Goal: Find specific page/section: Find specific page/section

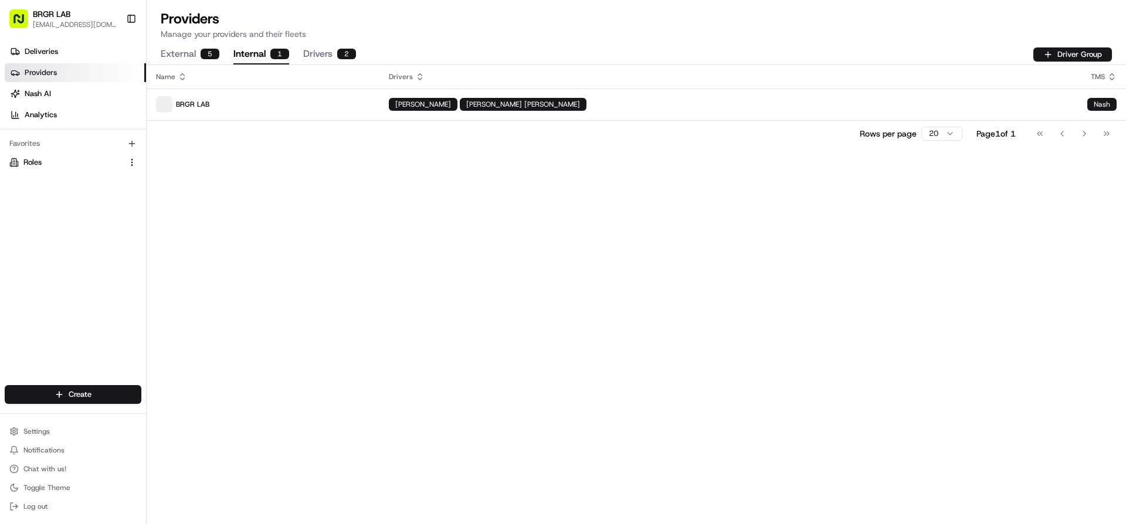
click at [312, 54] on button "Drivers 2" at bounding box center [329, 55] width 53 height 20
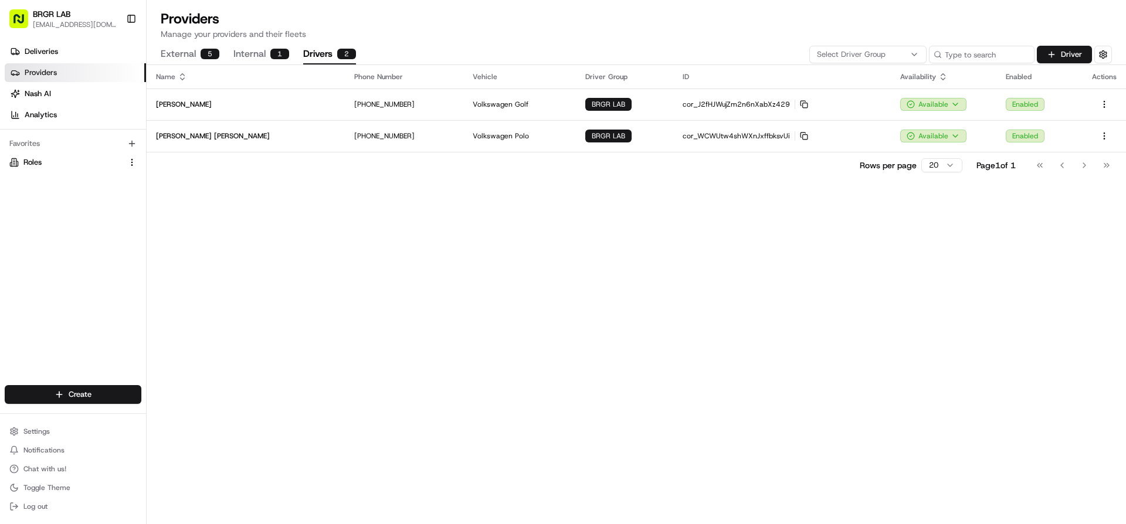
click at [60, 70] on link "Providers" at bounding box center [75, 72] width 141 height 19
click at [55, 57] on link "Deliveries" at bounding box center [75, 51] width 141 height 19
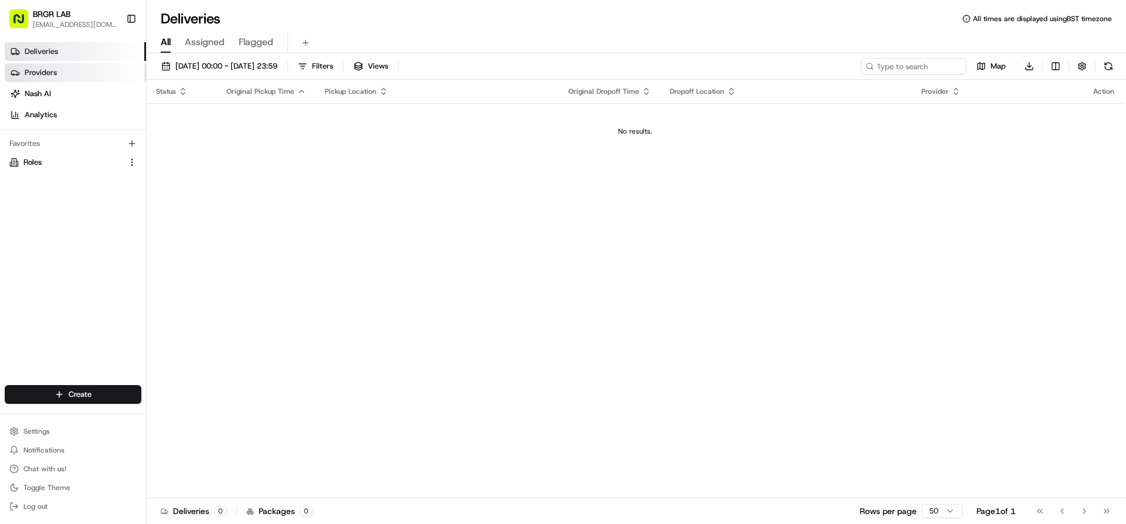
click at [49, 73] on span "Providers" at bounding box center [41, 72] width 32 height 11
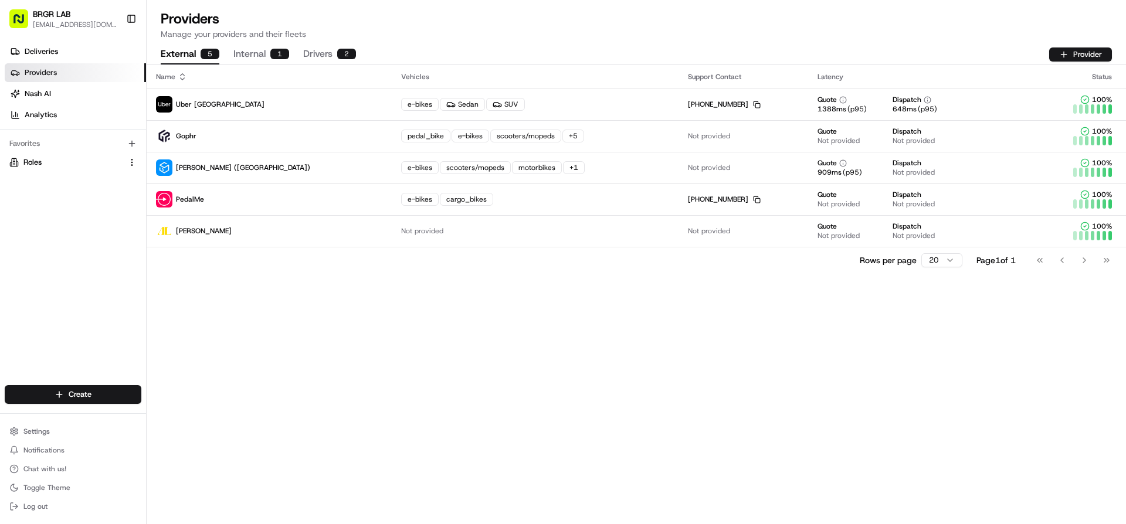
click at [249, 59] on button "Internal 1" at bounding box center [261, 55] width 56 height 20
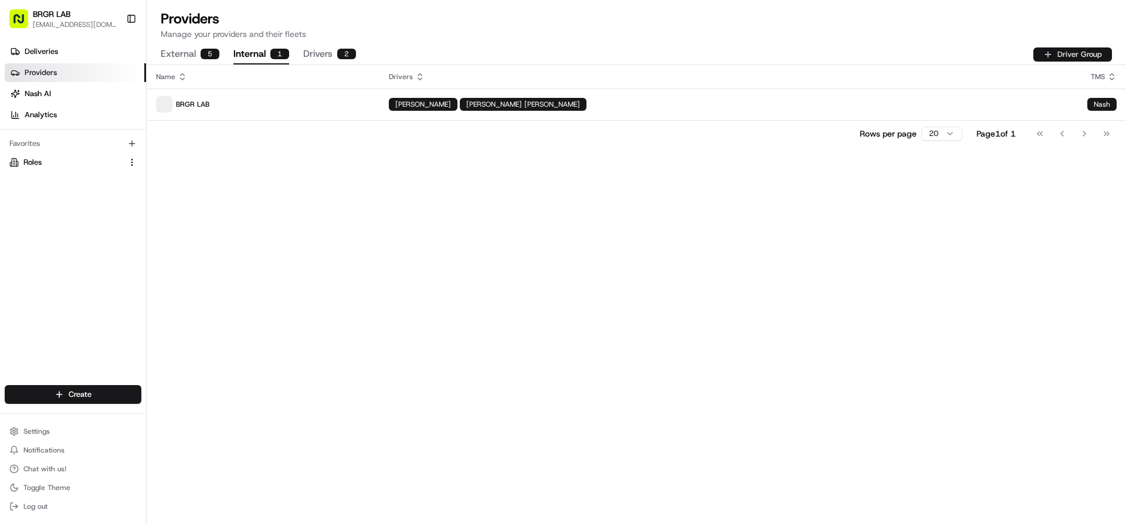
click at [1043, 55] on button "Driver Group" at bounding box center [1072, 55] width 79 height 14
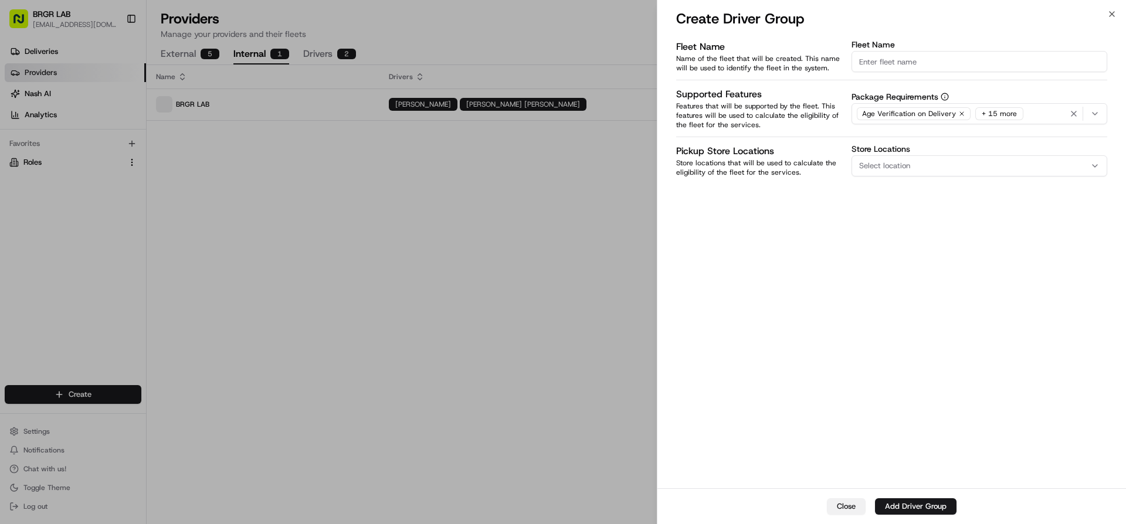
click at [846, 509] on button "Close" at bounding box center [846, 507] width 39 height 16
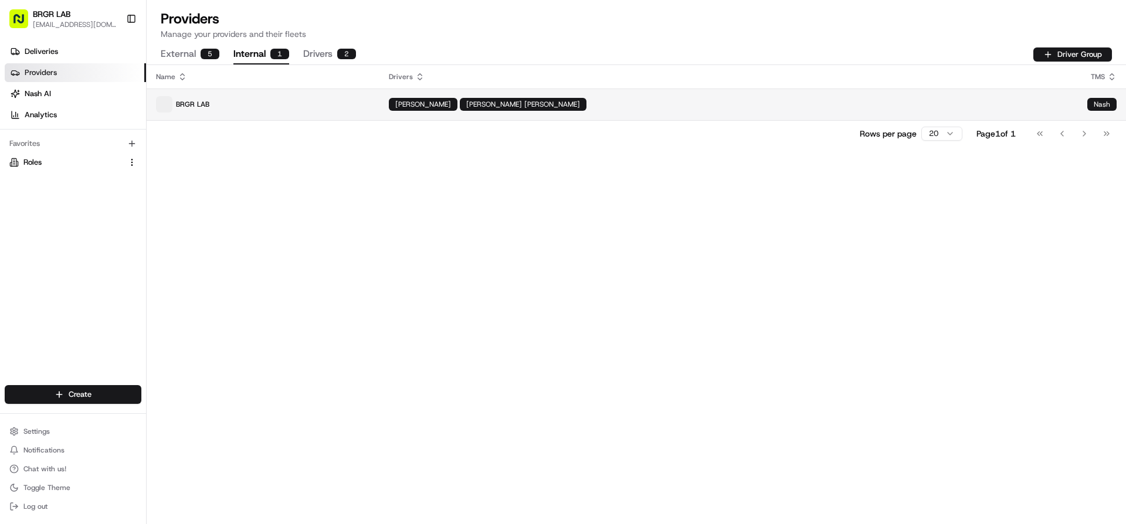
click at [1109, 100] on div "Nash" at bounding box center [1101, 104] width 29 height 13
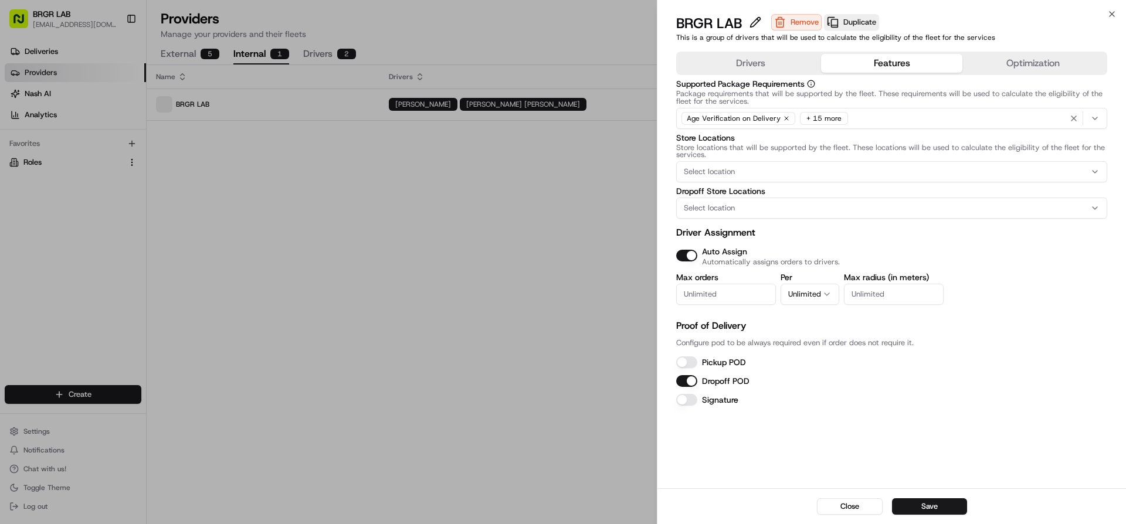
click at [873, 65] on button "Features" at bounding box center [891, 63] width 141 height 19
click at [975, 72] on button "Optimization" at bounding box center [1033, 63] width 141 height 19
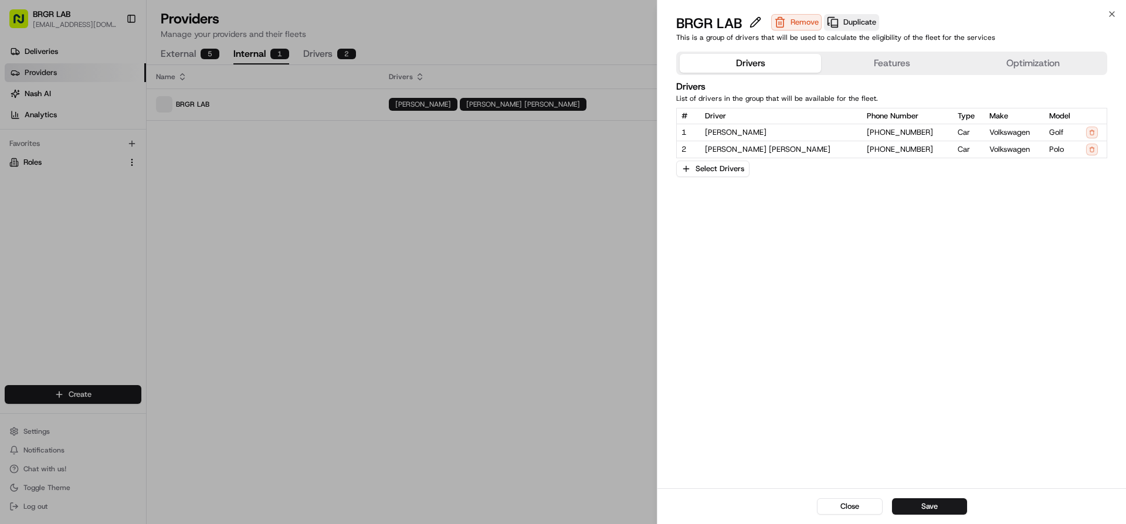
click at [778, 69] on button "Drivers" at bounding box center [750, 63] width 141 height 19
